Goal: Download file/media

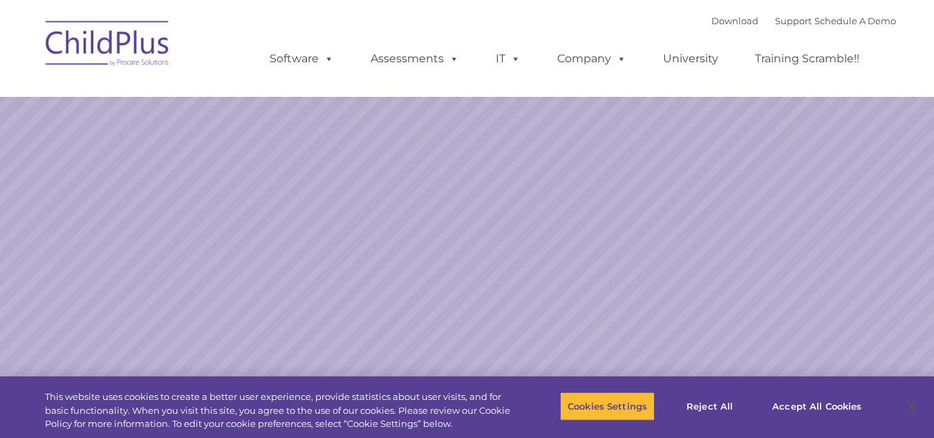
select select "MEDIUM"
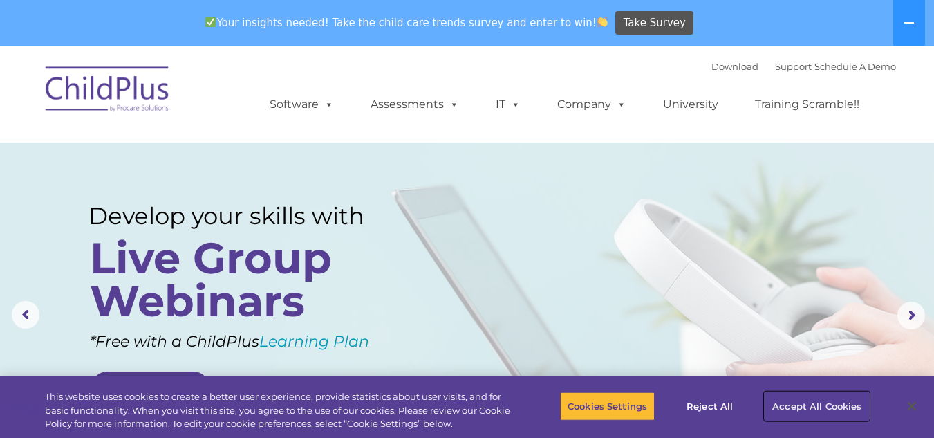
click at [788, 402] on button "Accept All Cookies" at bounding box center [816, 405] width 104 height 29
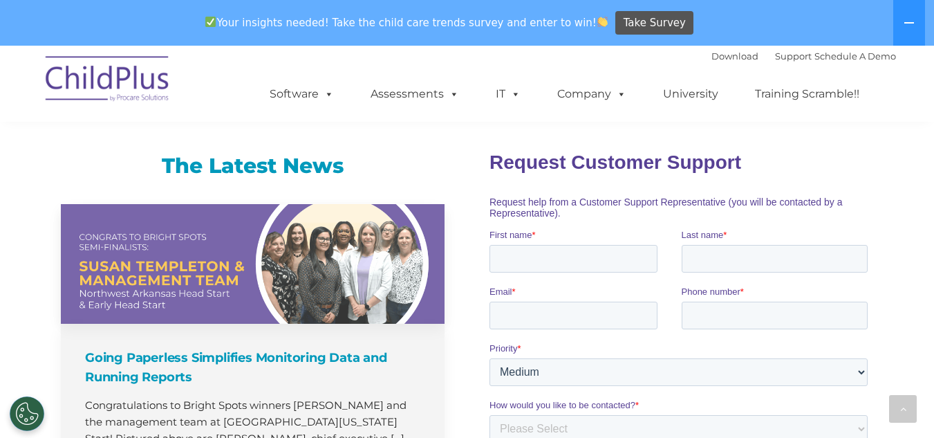
scroll to position [874, 0]
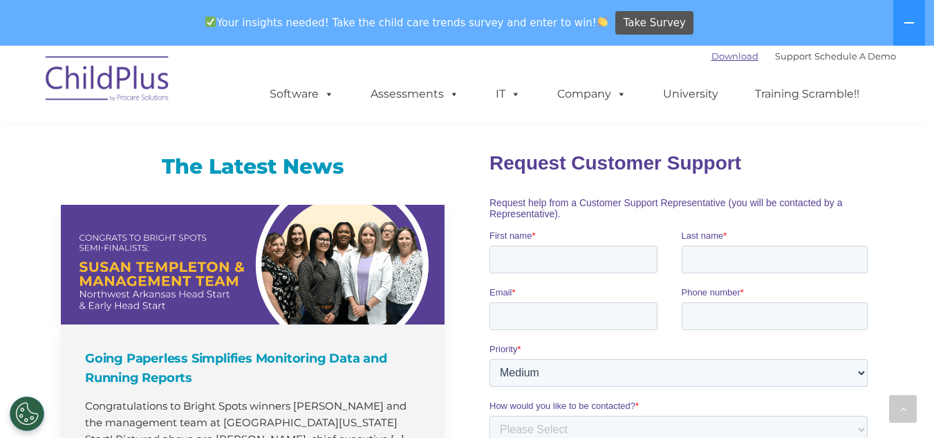
click at [711, 55] on link "Download" at bounding box center [734, 55] width 47 height 11
